Goal: Task Accomplishment & Management: Manage account settings

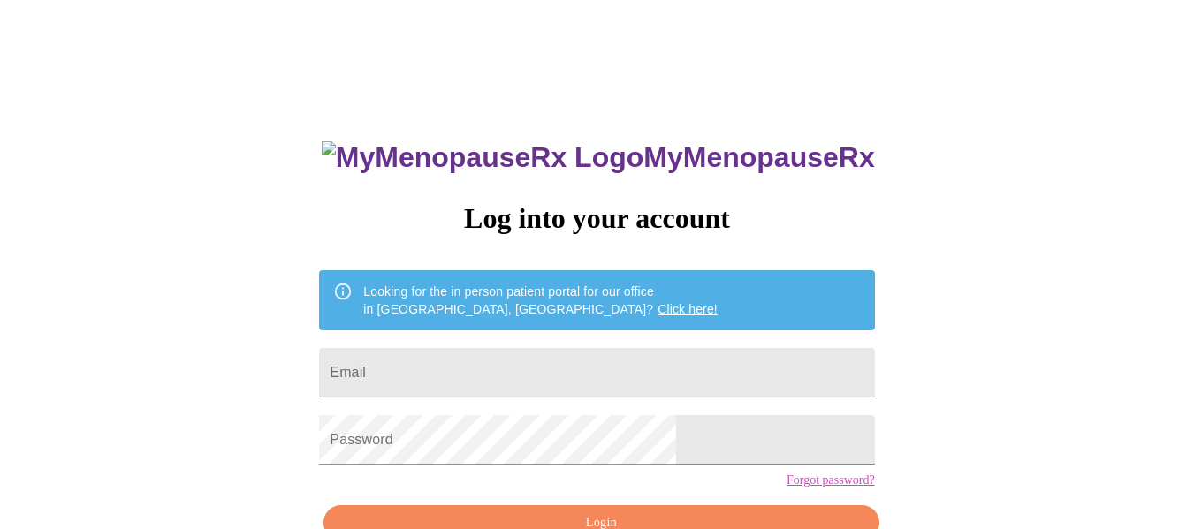
type input "chrismelissahome@gmail.com"
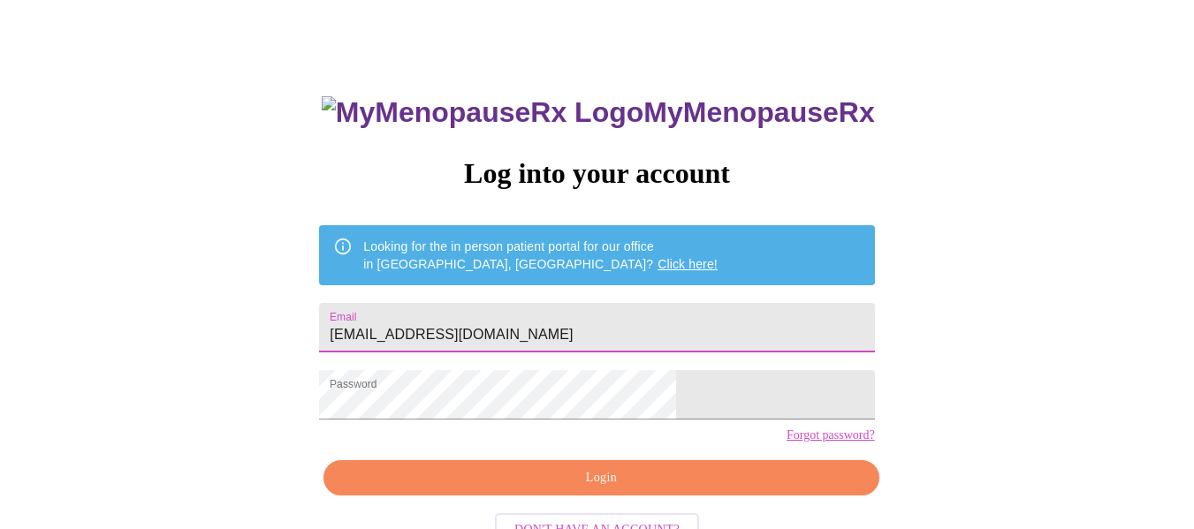
scroll to position [49, 0]
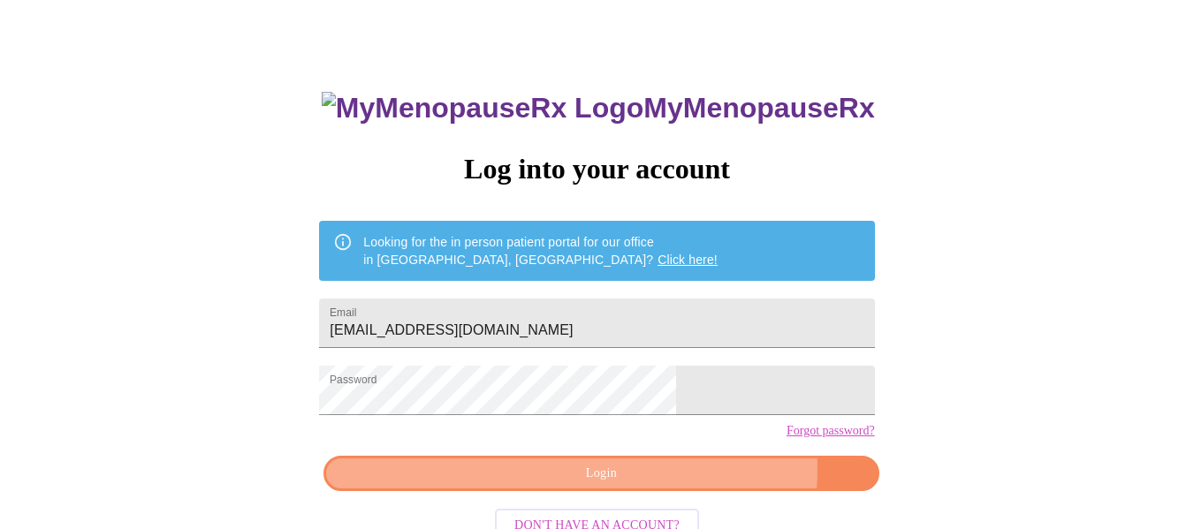
click at [671, 485] on span "Login" at bounding box center [601, 474] width 514 height 22
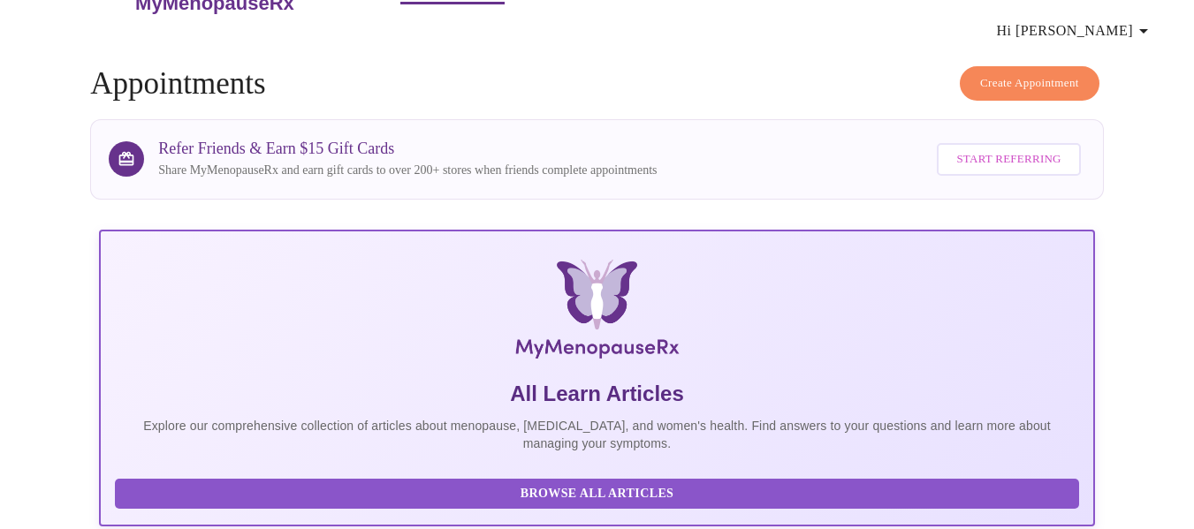
scroll to position [513, 0]
